Goal: Entertainment & Leisure: Consume media (video, audio)

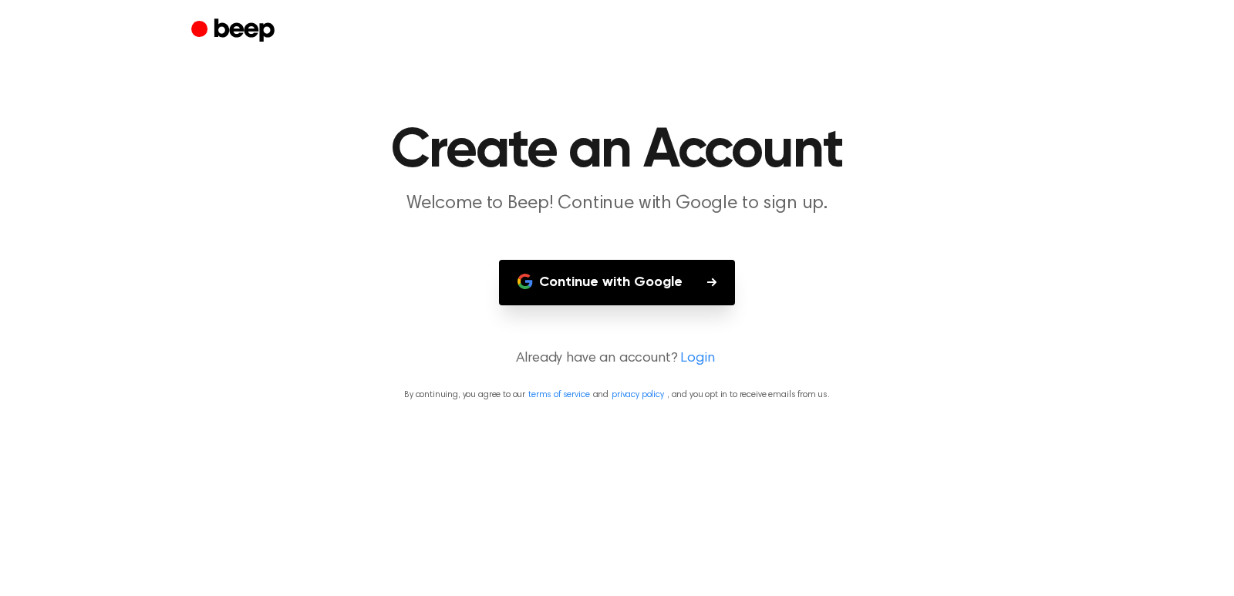
click at [627, 286] on button "Continue with Google" at bounding box center [617, 282] width 236 height 45
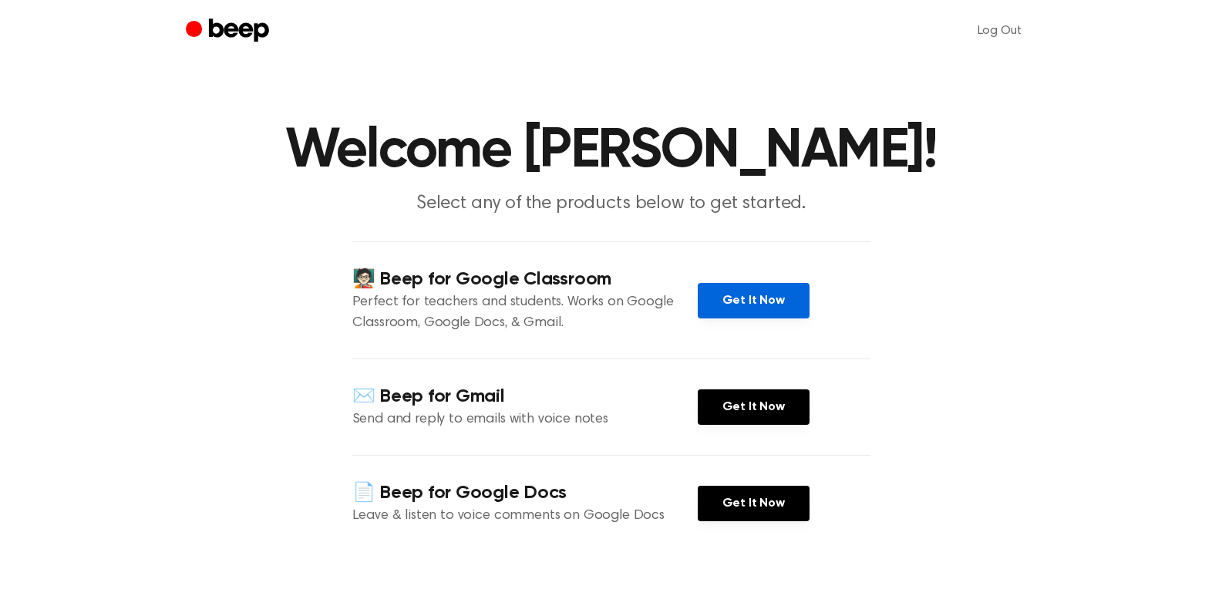
click at [782, 297] on link "Get It Now" at bounding box center [754, 300] width 112 height 35
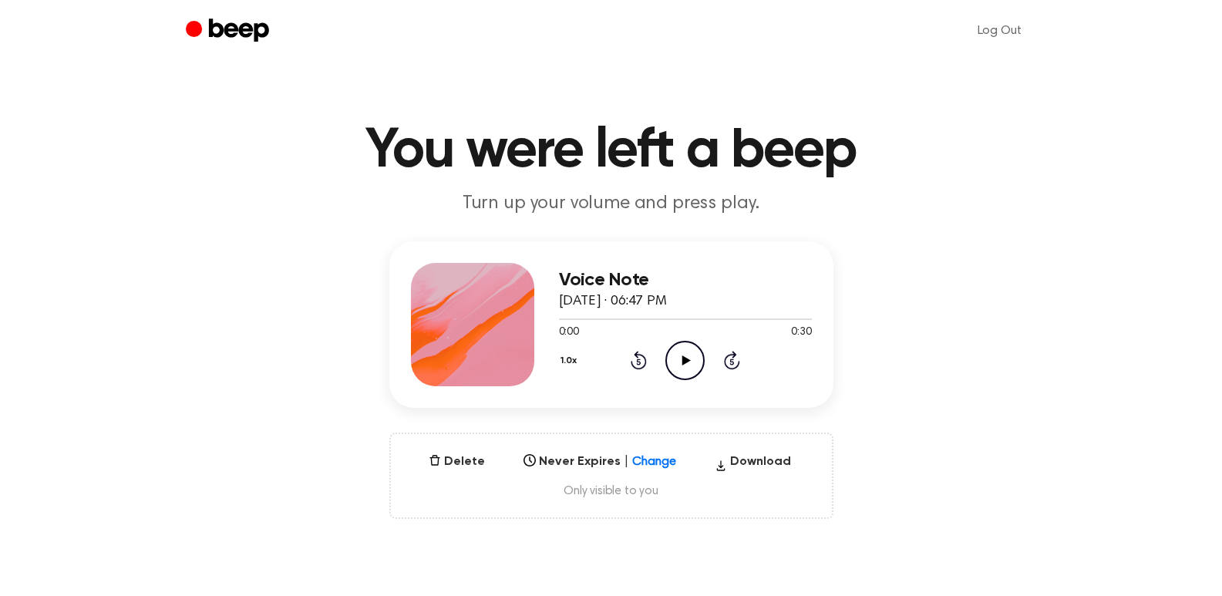
click at [674, 355] on icon "Play Audio" at bounding box center [684, 360] width 39 height 39
click at [448, 459] on button "Delete" at bounding box center [457, 462] width 69 height 19
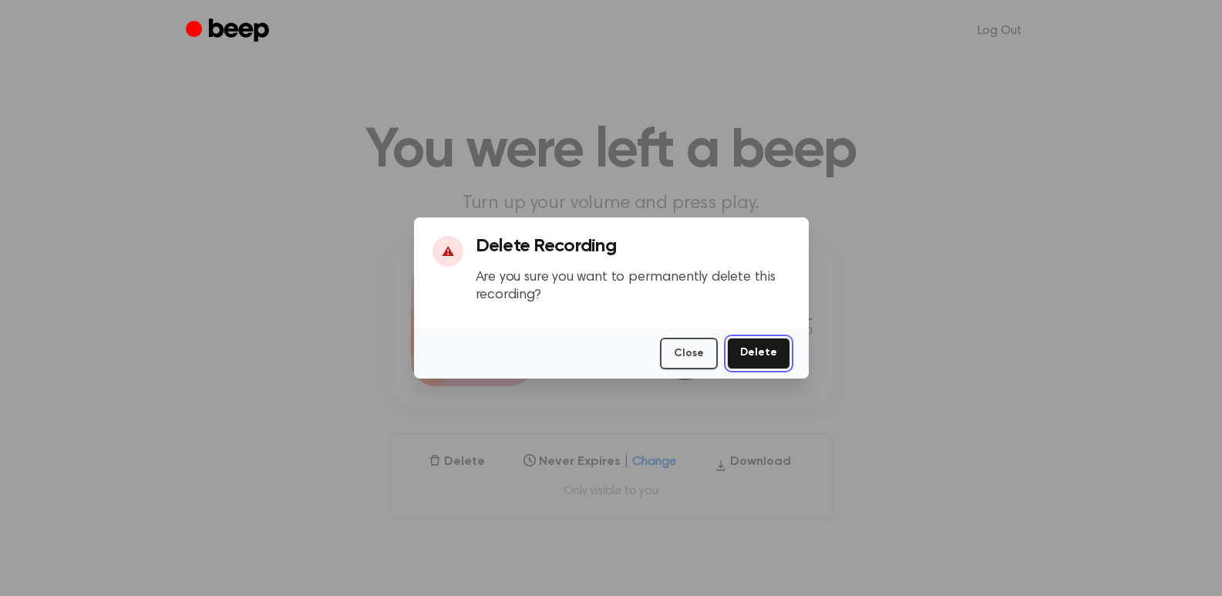
click at [770, 354] on button "Delete" at bounding box center [758, 354] width 63 height 32
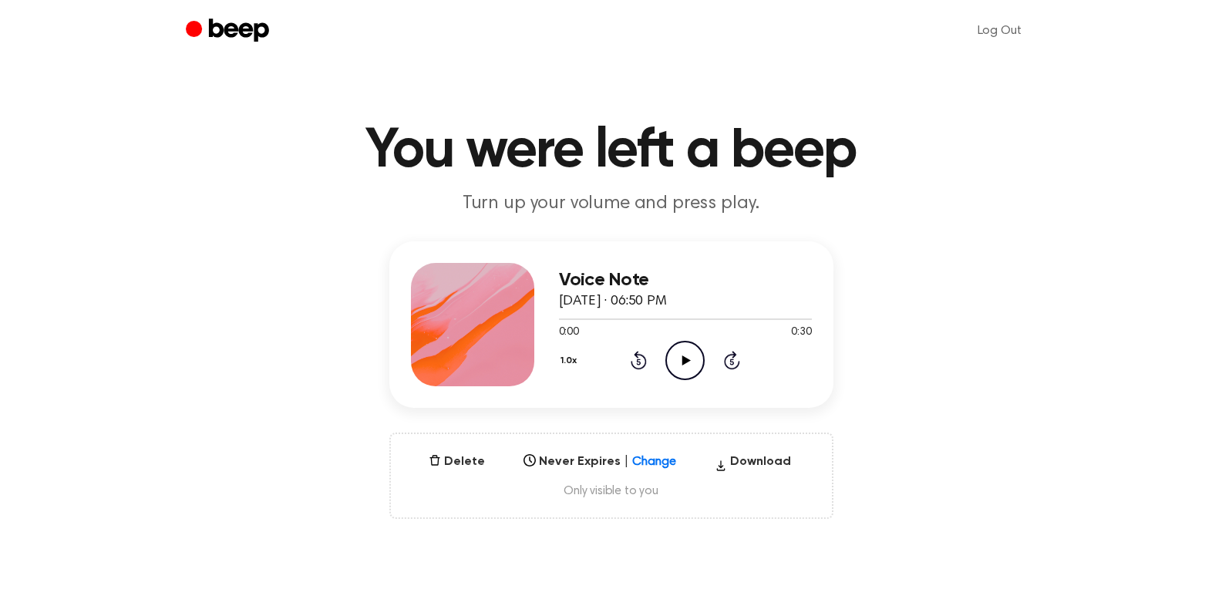
click at [671, 359] on icon "Play Audio" at bounding box center [684, 360] width 39 height 39
click at [458, 459] on button "Delete" at bounding box center [457, 462] width 69 height 19
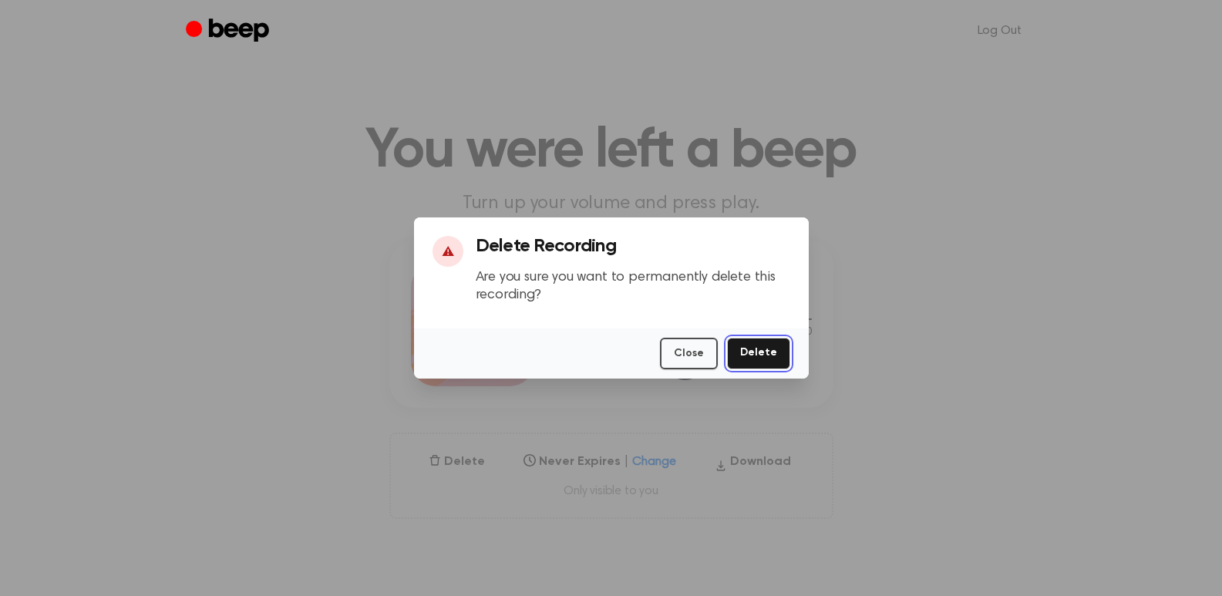
click at [770, 360] on button "Delete" at bounding box center [758, 354] width 63 height 32
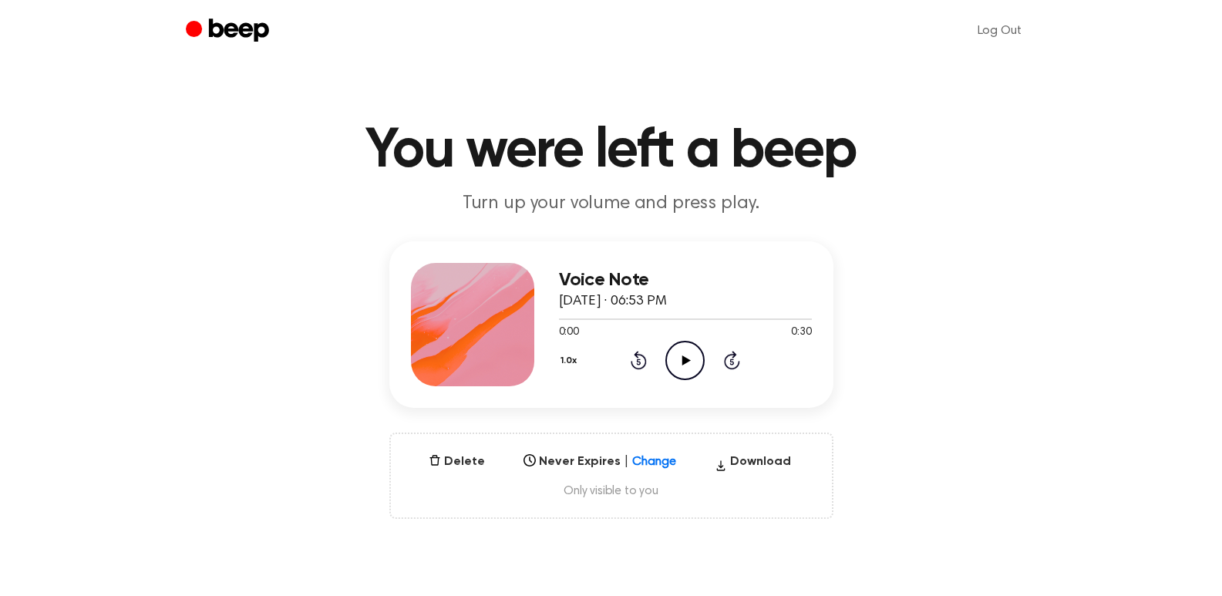
click at [673, 357] on icon "Play Audio" at bounding box center [684, 360] width 39 height 39
click at [663, 359] on div "1.0x Rewind 5 seconds Pause Audio Skip 5 seconds" at bounding box center [685, 360] width 253 height 39
drag, startPoint x: 706, startPoint y: 367, endPoint x: 708, endPoint y: 353, distance: 14.1
click at [706, 358] on div "1.0x Rewind 5 seconds Pause Audio Skip 5 seconds" at bounding box center [685, 360] width 253 height 39
click at [687, 355] on icon at bounding box center [685, 360] width 7 height 10
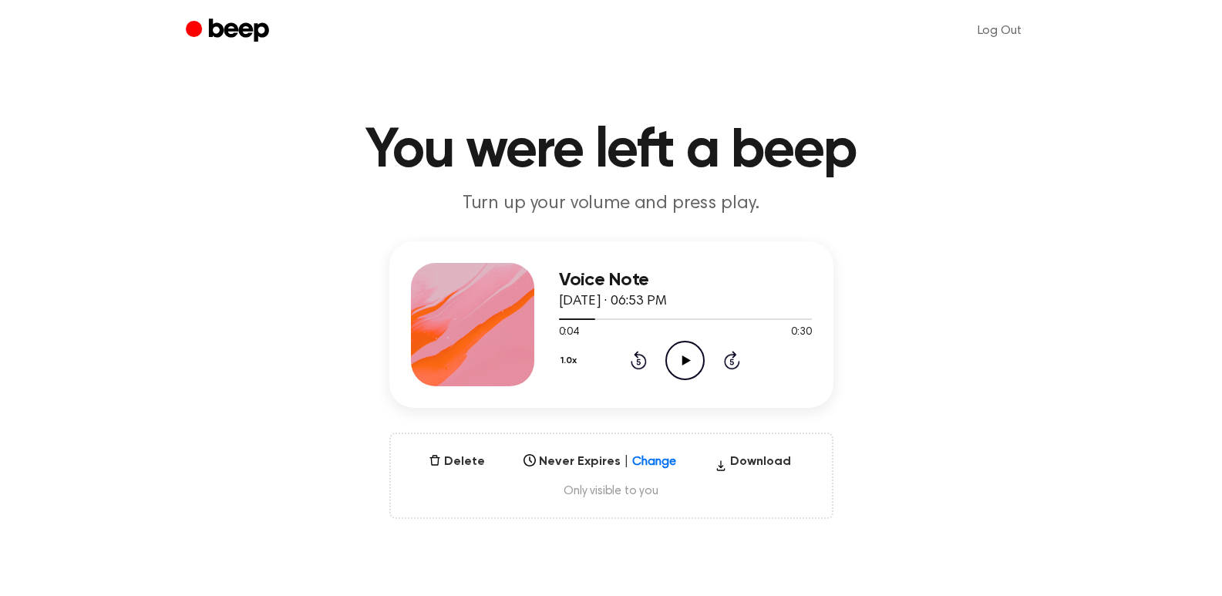
click at [633, 355] on icon "Rewind 5 seconds" at bounding box center [638, 360] width 17 height 20
click at [687, 356] on icon "Play Audio" at bounding box center [684, 360] width 39 height 39
click at [681, 370] on icon "Play Audio" at bounding box center [684, 360] width 39 height 39
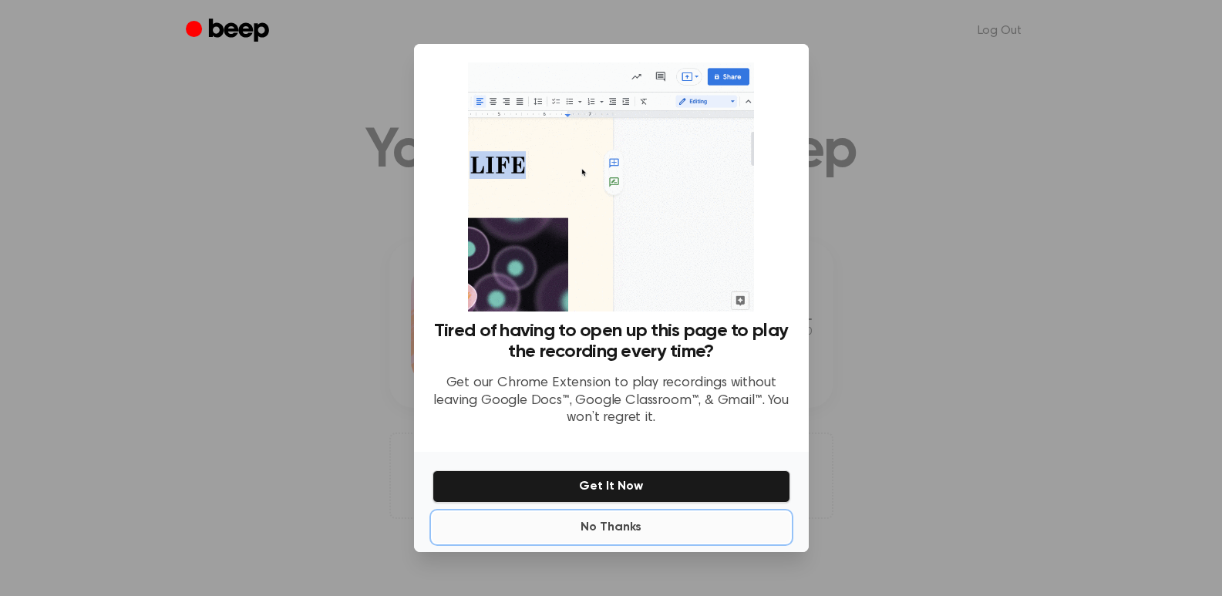
click at [620, 530] on button "No Thanks" at bounding box center [612, 527] width 358 height 31
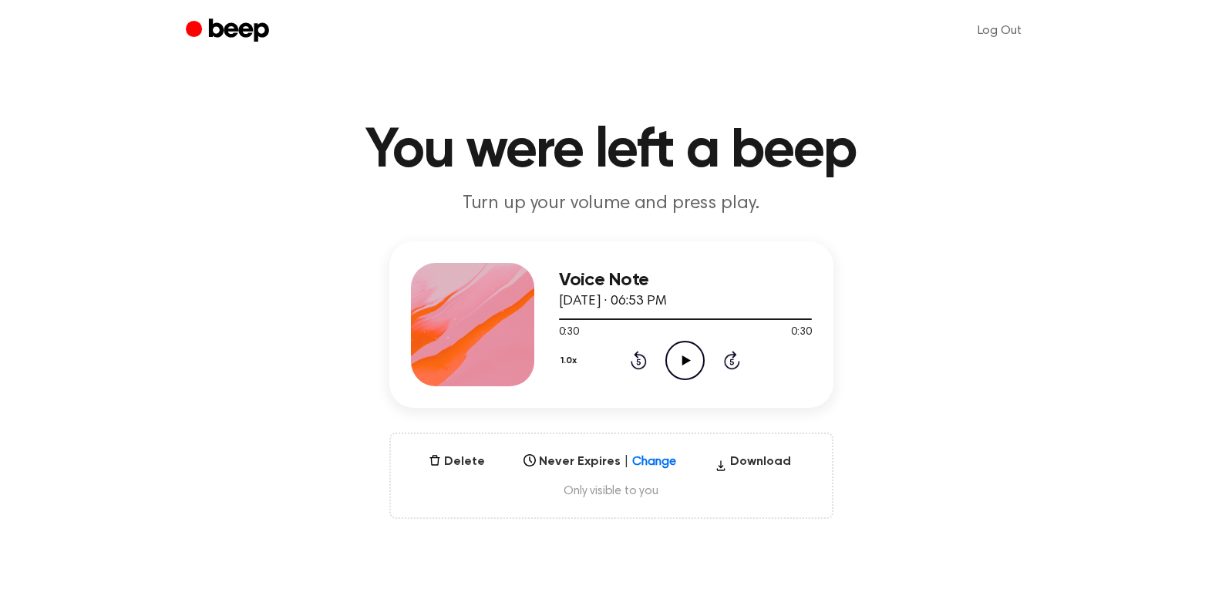
click at [686, 359] on icon at bounding box center [686, 360] width 8 height 10
click at [675, 365] on icon "Play Audio" at bounding box center [684, 360] width 39 height 39
drag, startPoint x: 474, startPoint y: 463, endPoint x: 489, endPoint y: 467, distance: 15.4
click at [489, 467] on button "Delete" at bounding box center [457, 462] width 69 height 19
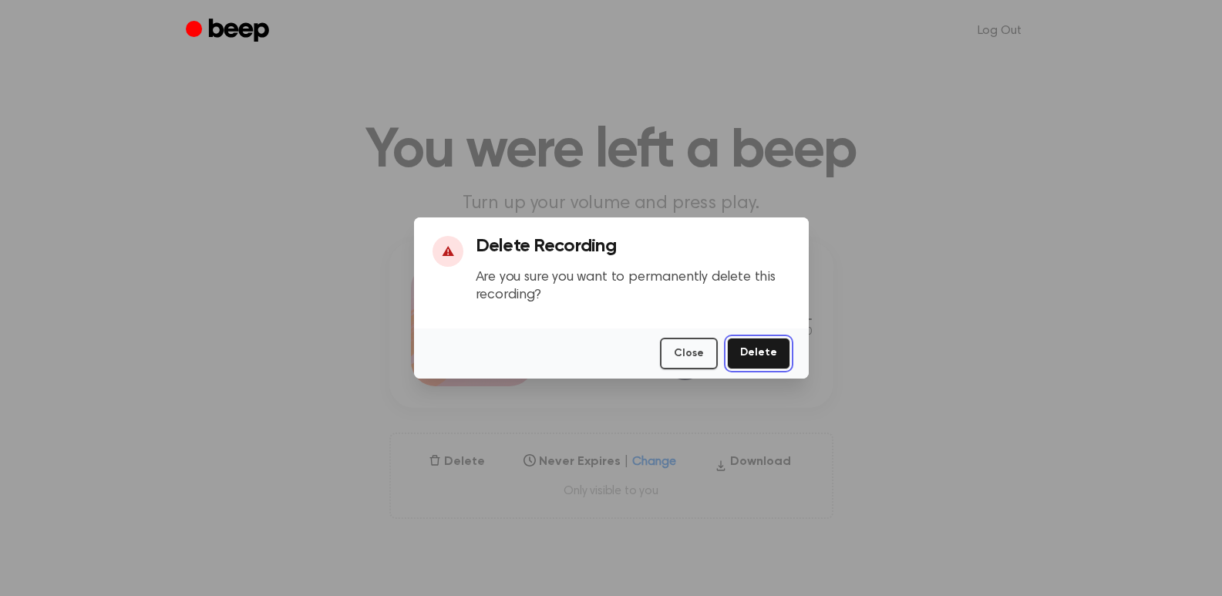
click at [768, 351] on button "Delete" at bounding box center [758, 354] width 63 height 32
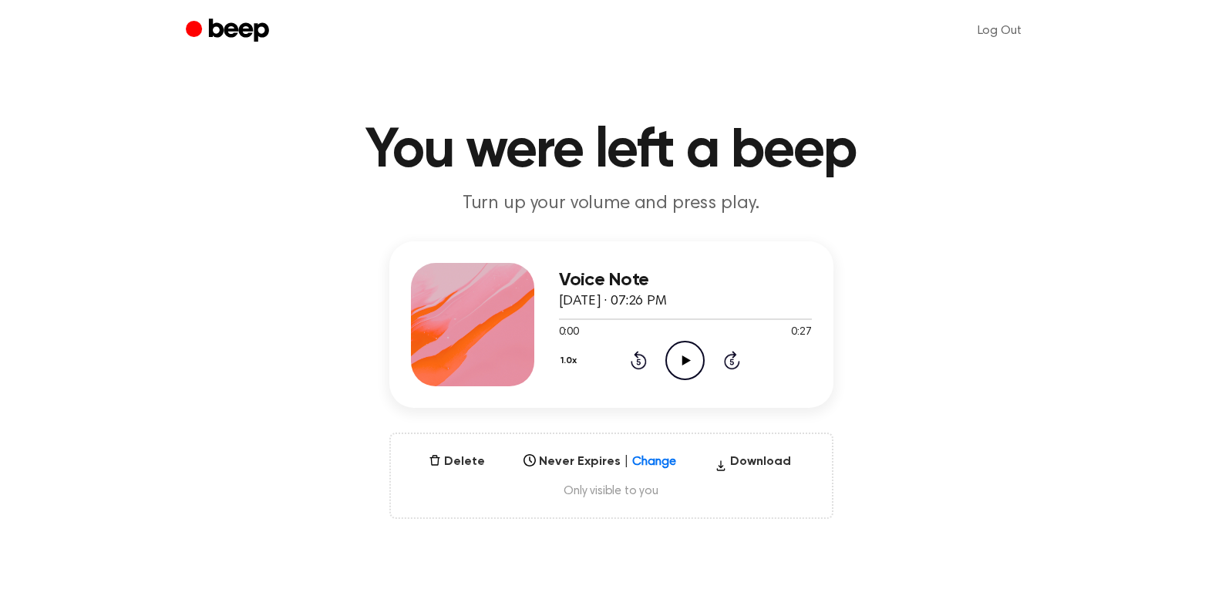
click at [667, 357] on icon "Play Audio" at bounding box center [684, 360] width 39 height 39
click at [453, 460] on button "Delete" at bounding box center [457, 462] width 69 height 19
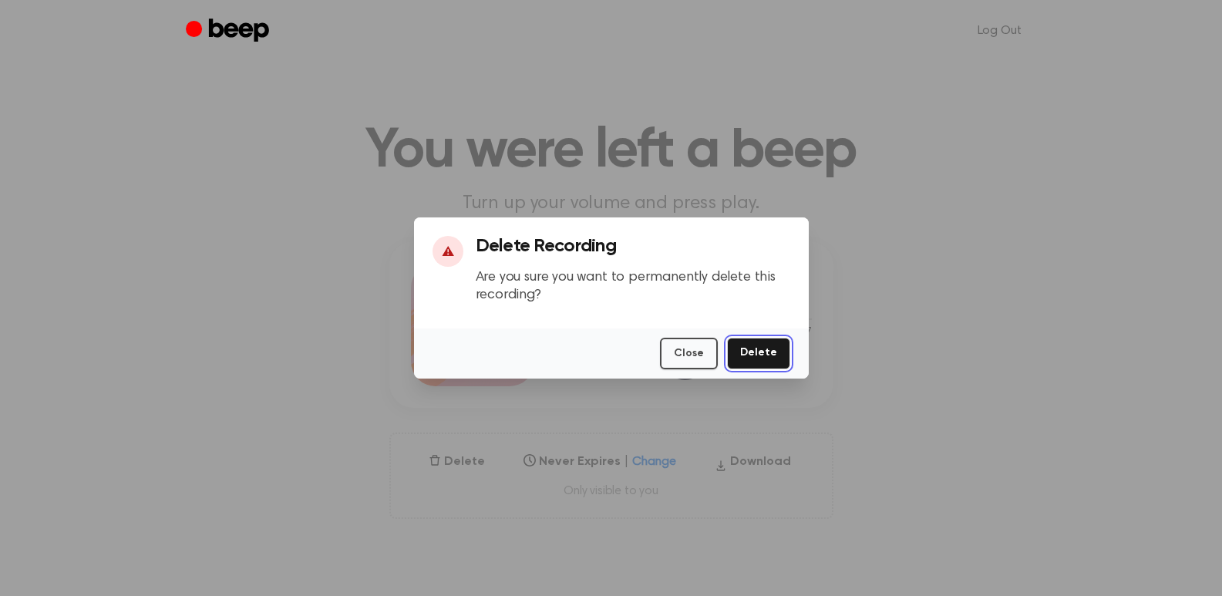
click at [733, 357] on button "Delete" at bounding box center [758, 354] width 63 height 32
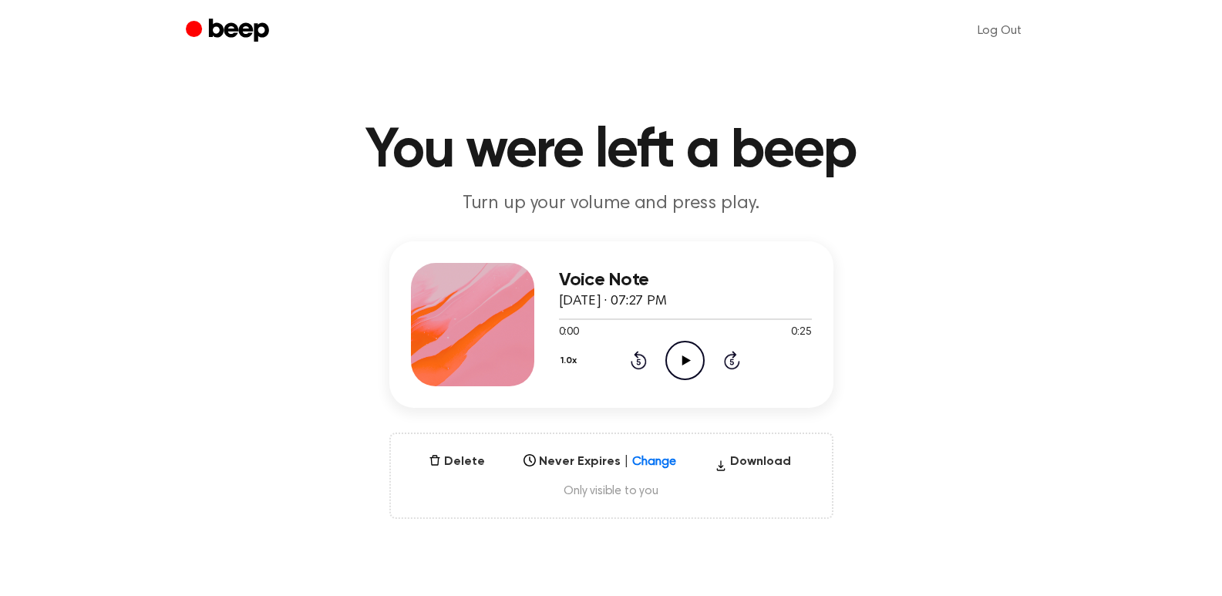
click at [676, 367] on icon "Play Audio" at bounding box center [684, 360] width 39 height 39
click at [696, 359] on icon "Play Audio" at bounding box center [684, 360] width 39 height 39
click at [679, 364] on icon "Play Audio" at bounding box center [684, 360] width 39 height 39
